Goal: Find specific page/section: Find specific page/section

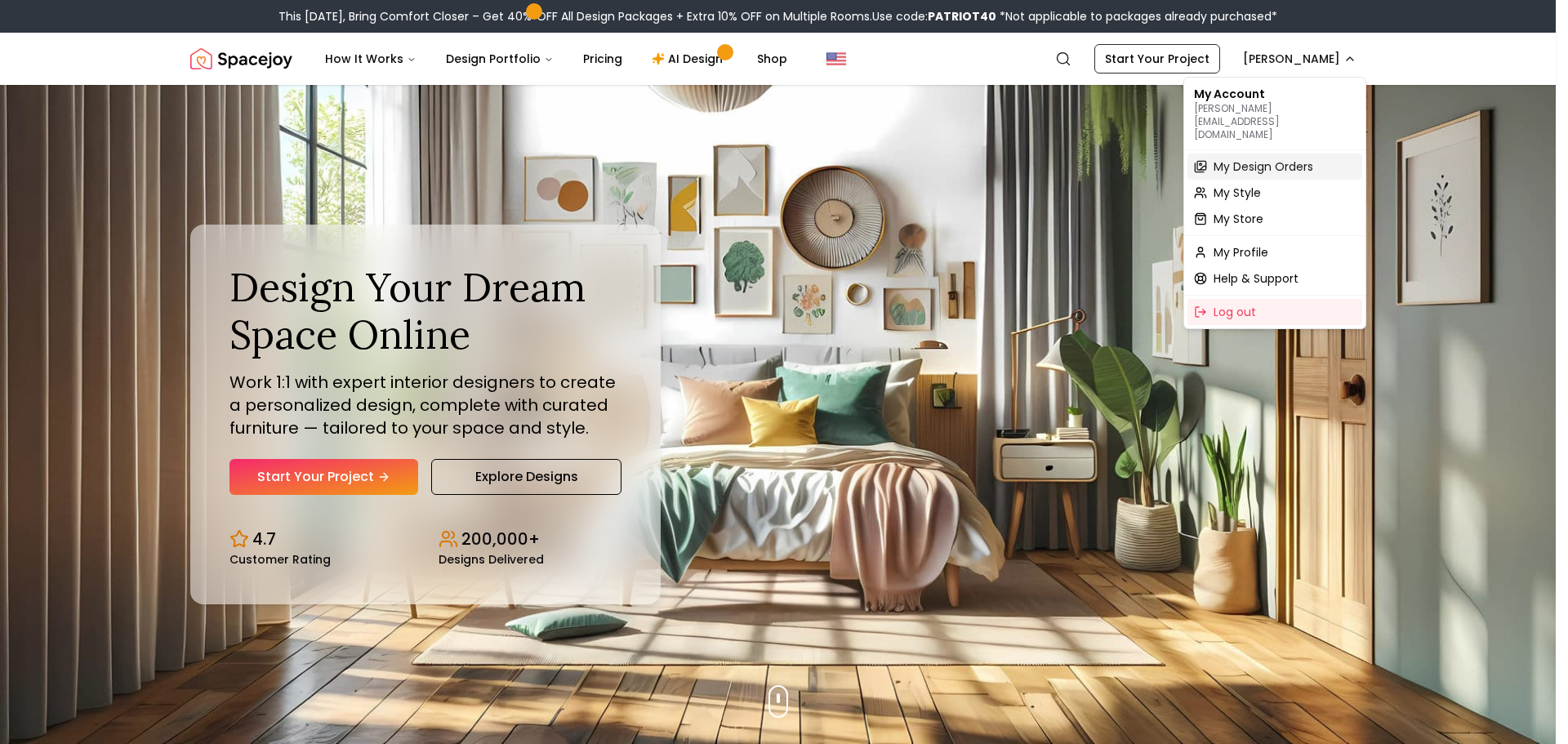
click at [1259, 159] on span "My Design Orders" at bounding box center [1263, 167] width 100 height 16
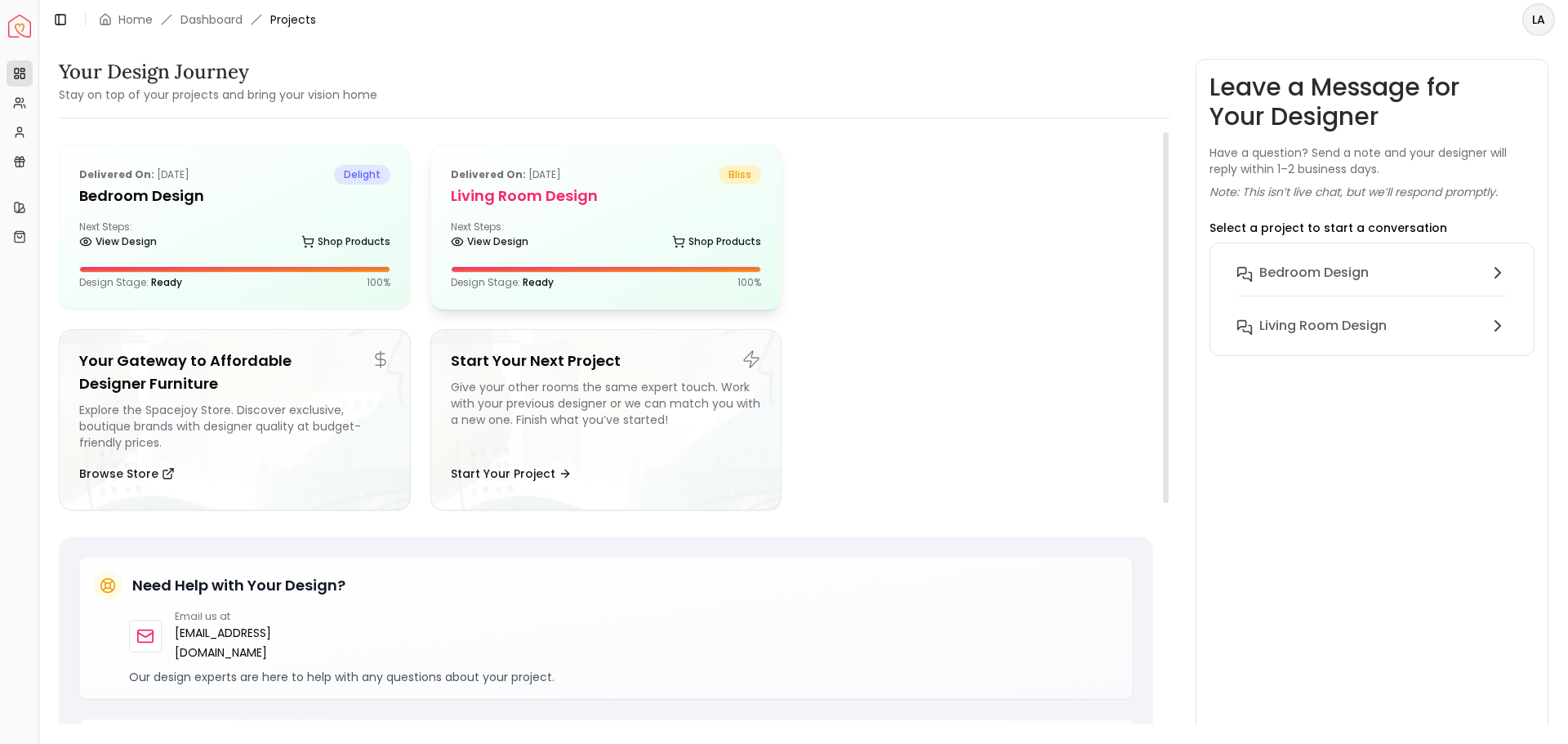
click at [516, 205] on h5 "Living Room Design" at bounding box center [606, 196] width 311 height 23
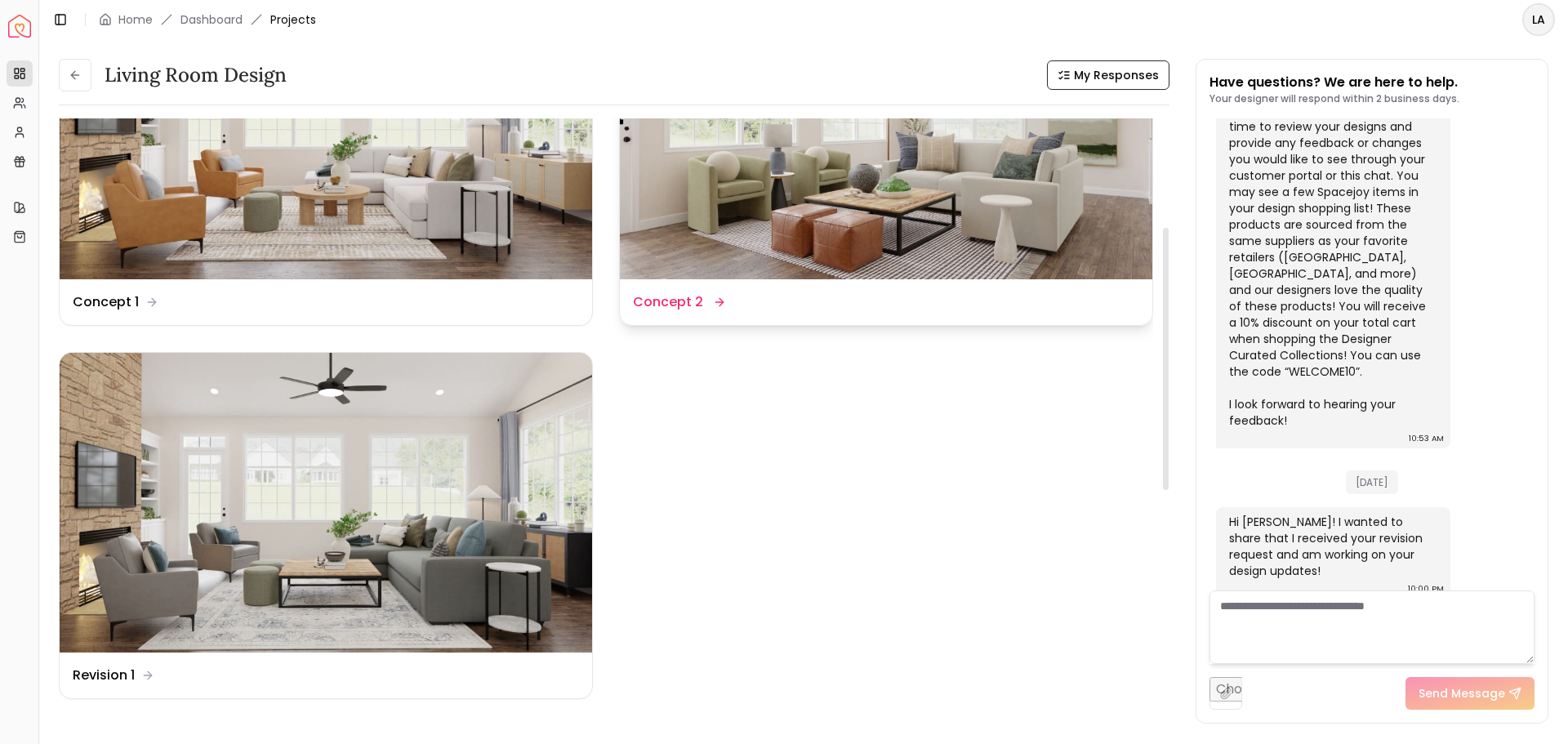
scroll to position [245, 0]
